Goal: Task Accomplishment & Management: Use online tool/utility

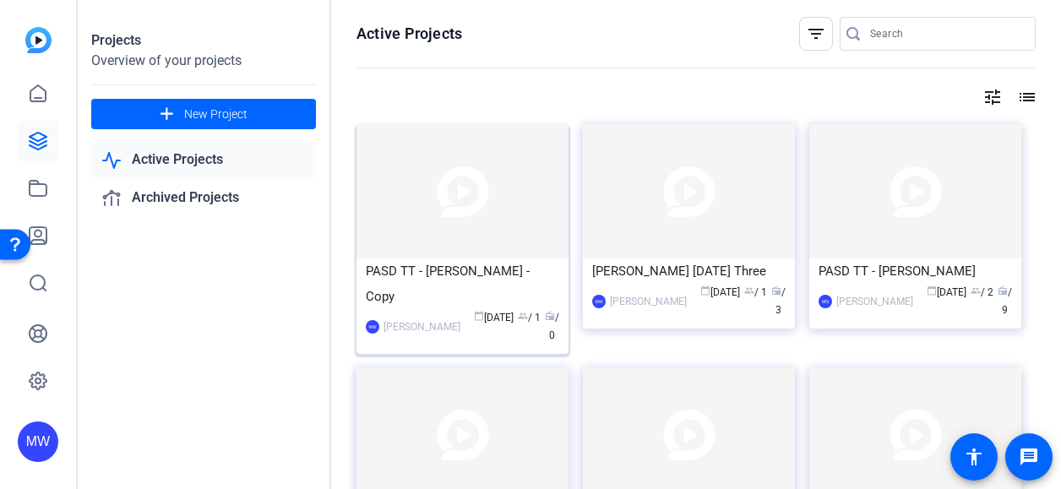
click at [476, 309] on div "calendar_today [DATE] group / 1 radio / 0" at bounding box center [514, 326] width 90 height 35
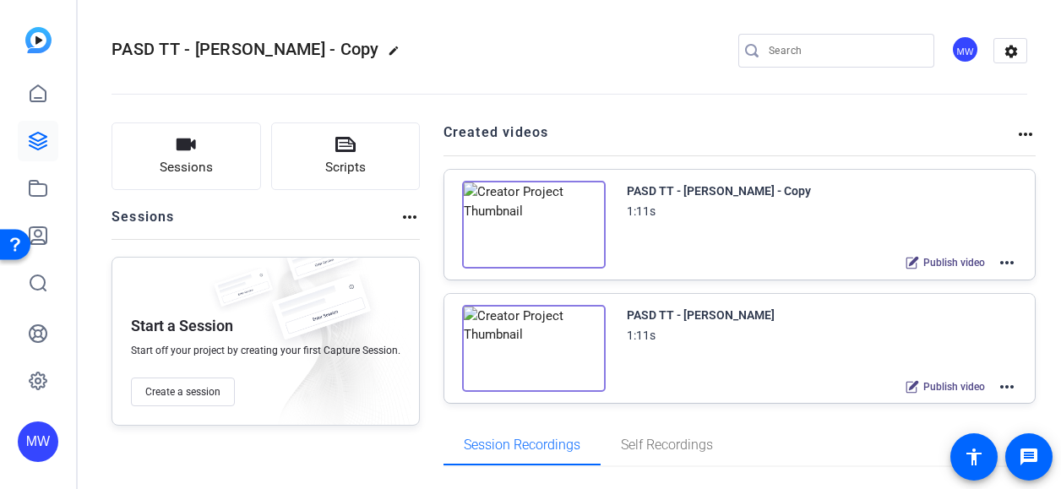
click at [996, 258] on mat-icon "more_horiz" at bounding box center [1006, 262] width 20 height 20
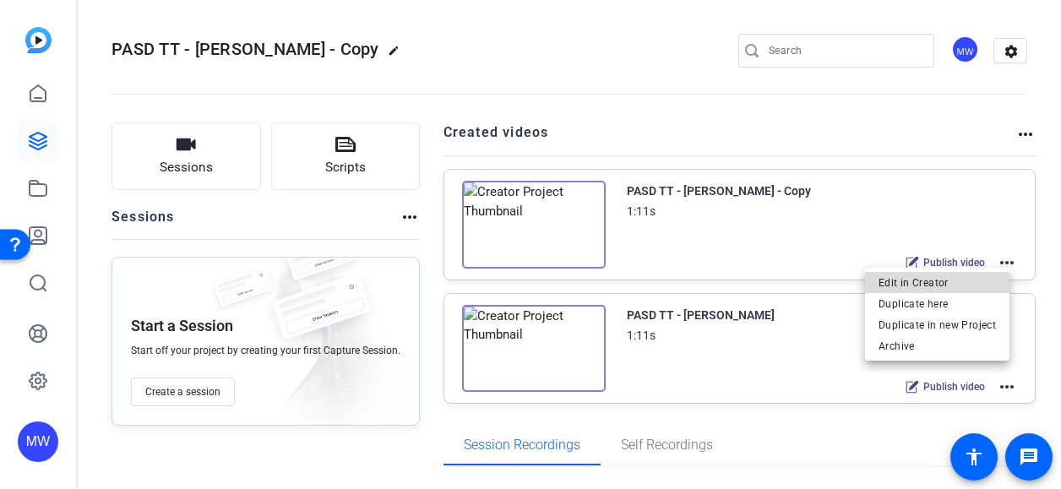
click at [974, 279] on span "Edit in Creator" at bounding box center [936, 282] width 117 height 20
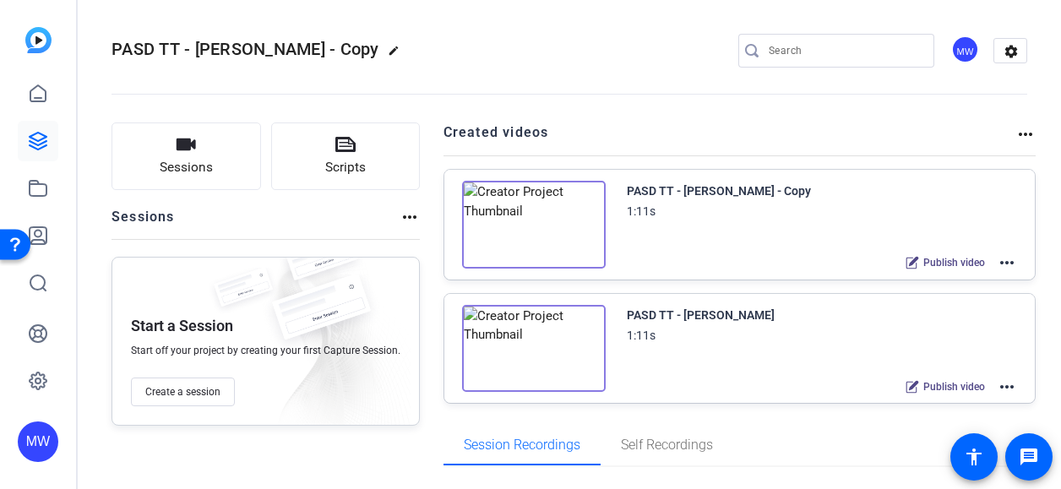
click at [1000, 263] on mat-icon "more_horiz" at bounding box center [1006, 262] width 20 height 20
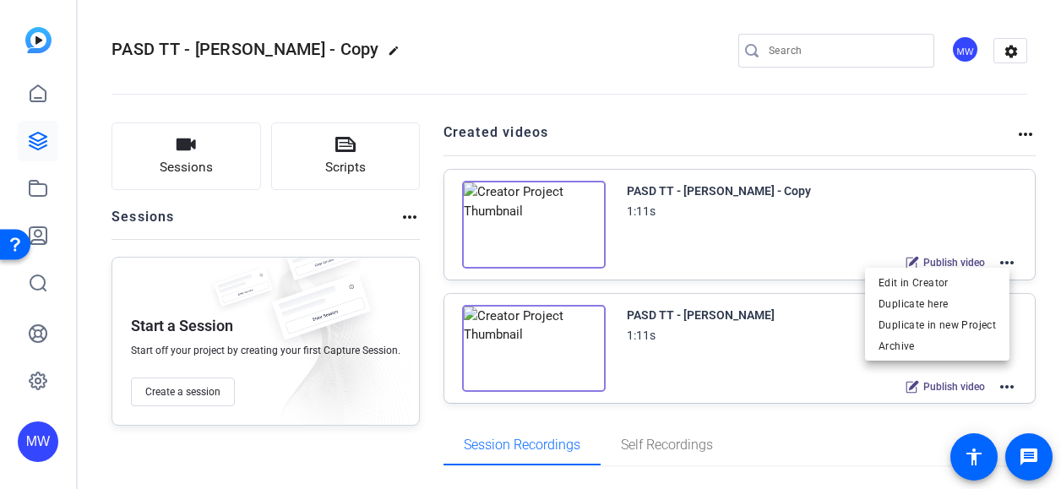
drag, startPoint x: 316, startPoint y: 372, endPoint x: 7, endPoint y: 491, distance: 331.5
drag, startPoint x: 198, startPoint y: 461, endPoint x: 6, endPoint y: 430, distance: 194.2
click at [6, 430] on div at bounding box center [530, 244] width 1061 height 489
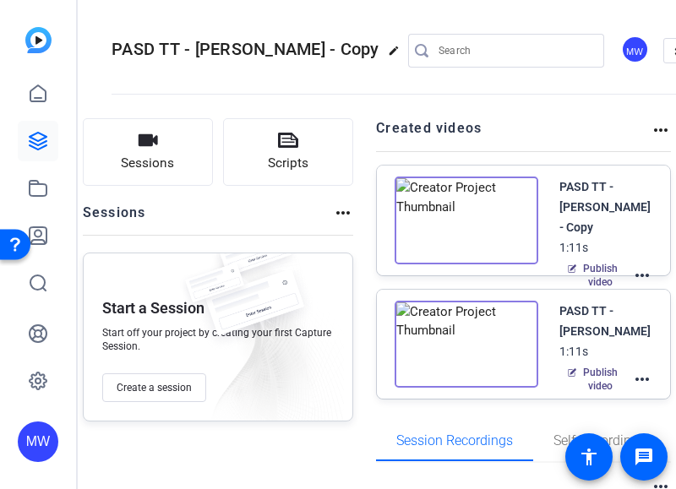
click at [638, 265] on mat-icon "more_horiz" at bounding box center [642, 275] width 20 height 20
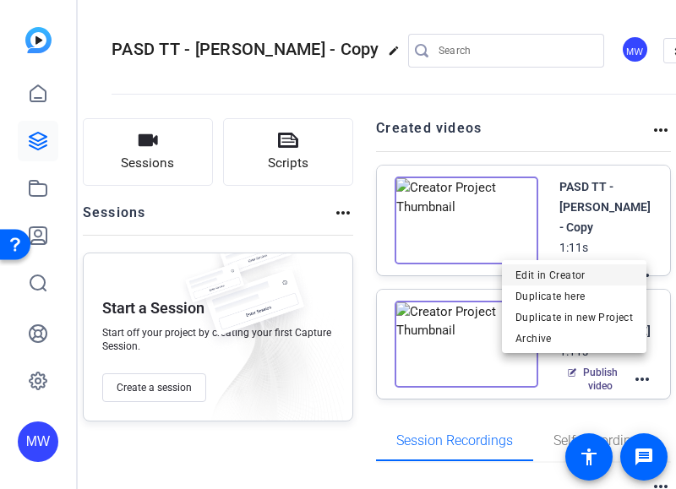
click at [571, 275] on span "Edit in Creator" at bounding box center [573, 274] width 117 height 20
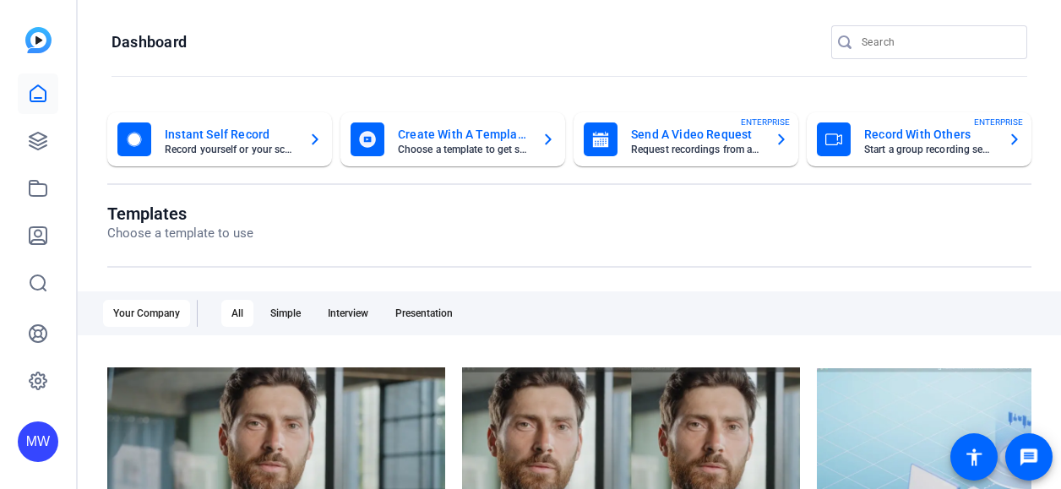
click at [974, 279] on div "Templates Choose a template to use Your Company All Simple Interview Presentati…" at bounding box center [569, 434] width 924 height 460
